Goal: Use online tool/utility: Utilize a website feature to perform a specific function

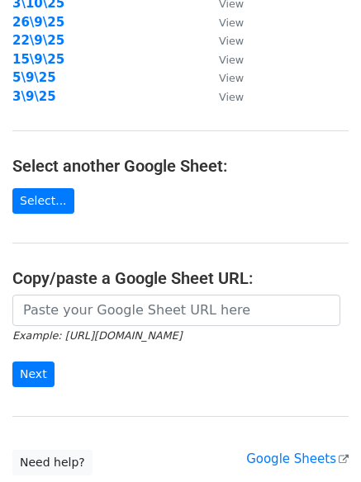
scroll to position [287, 0]
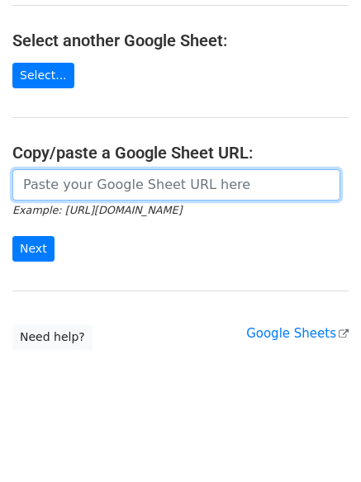
click at [114, 183] on input "url" at bounding box center [176, 184] width 328 height 31
paste input "[URL][DOMAIN_NAME]"
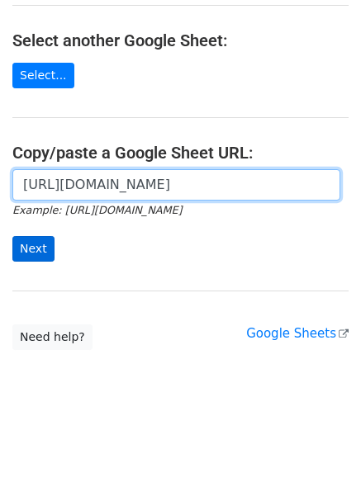
scroll to position [0, 365]
type input "[URL][DOMAIN_NAME]"
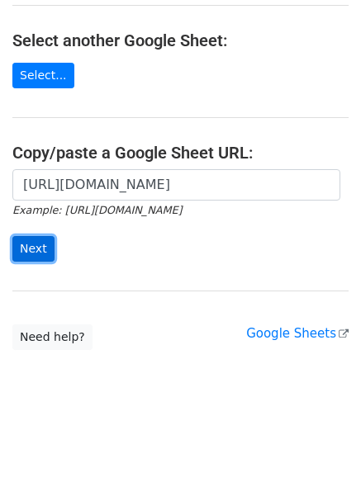
scroll to position [0, 0]
click at [36, 244] on input "Next" at bounding box center [33, 249] width 42 height 26
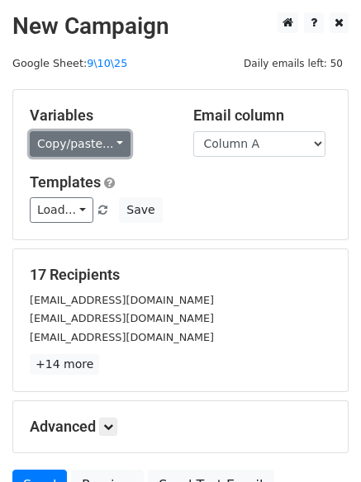
click at [81, 139] on link "Copy/paste..." at bounding box center [80, 144] width 101 height 26
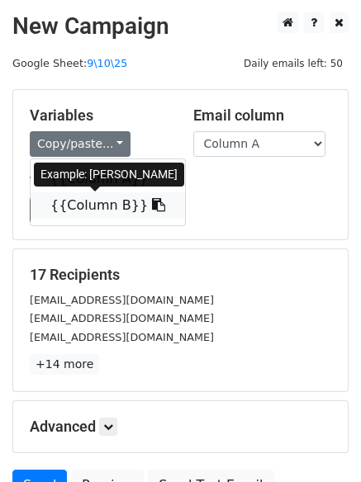
click at [66, 202] on link "{{Column B}}" at bounding box center [108, 205] width 154 height 26
